Goal: Find specific page/section: Find specific page/section

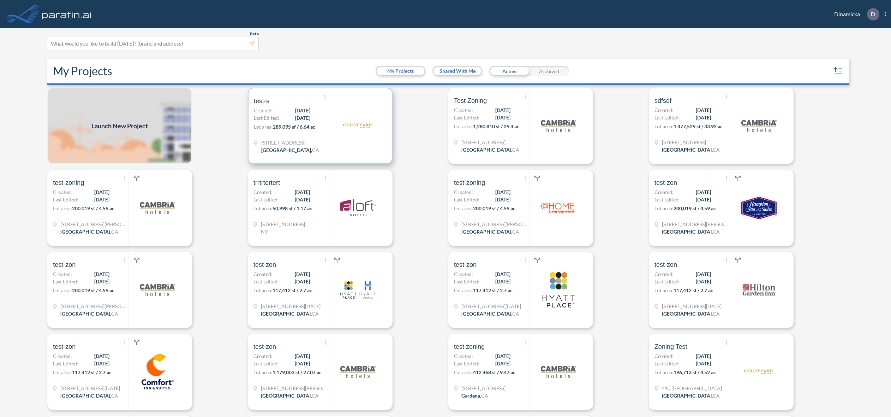
click at [281, 136] on div "Show More Created with sketchtool. Archive Reports Share a copy test-s Created:…" at bounding box center [291, 125] width 75 height 75
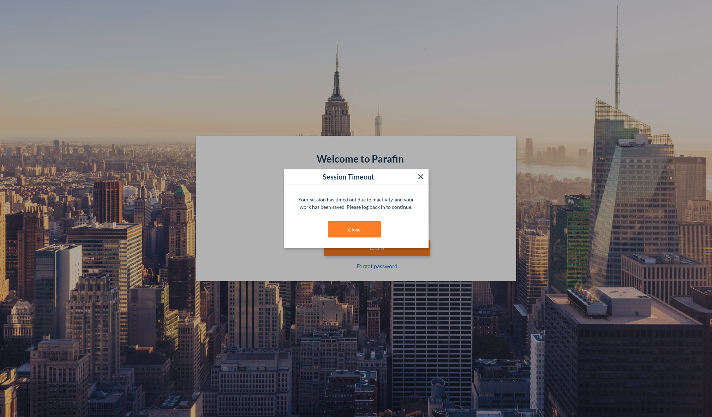
click at [373, 219] on div "Your session has timed out due to inactivity, and your work has been saved. Ple…" at bounding box center [356, 216] width 145 height 63
click at [365, 233] on button "Close" at bounding box center [354, 229] width 53 height 16
